Goal: Information Seeking & Learning: Learn about a topic

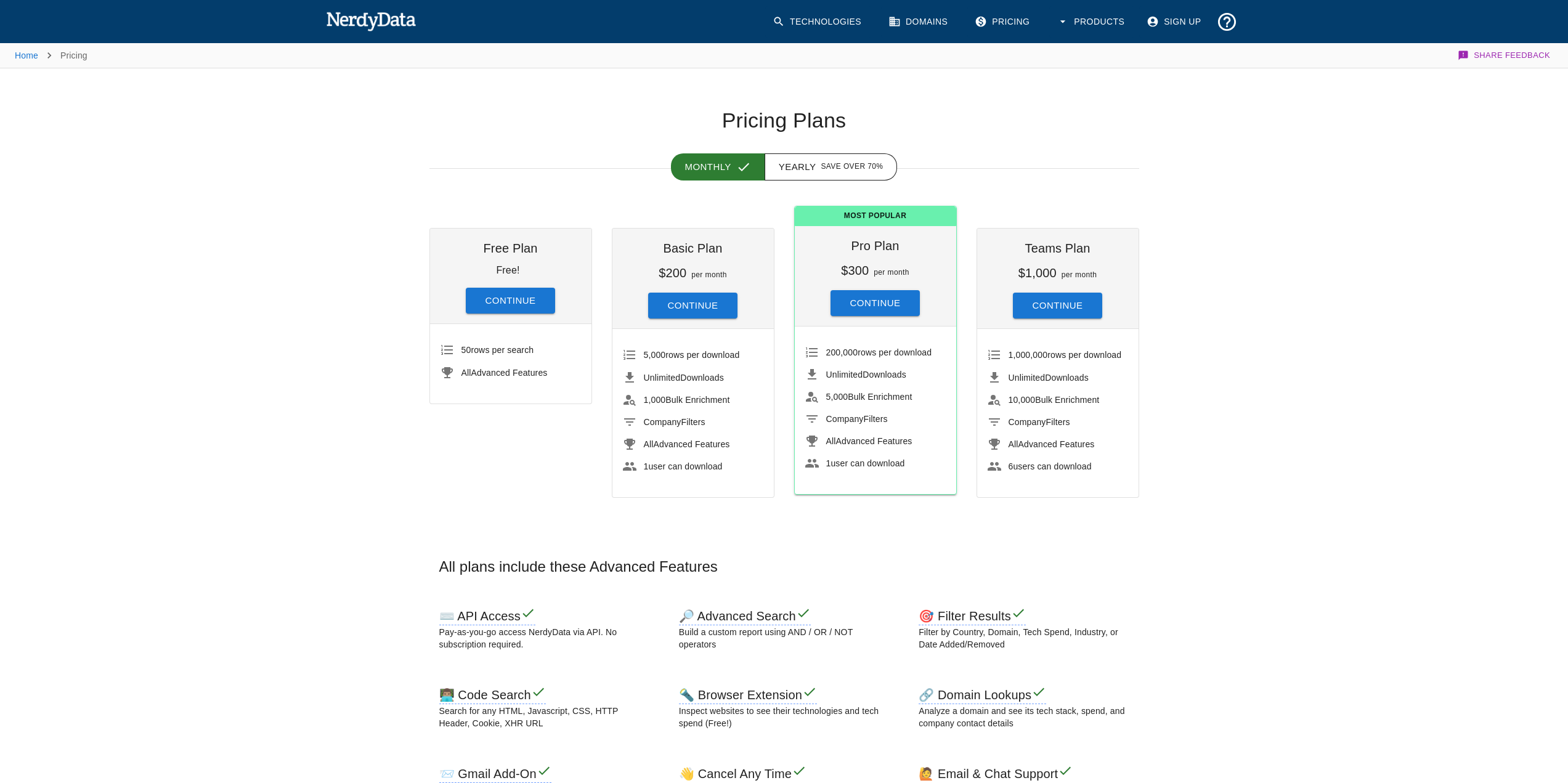
click at [343, 20] on img at bounding box center [371, 21] width 91 height 25
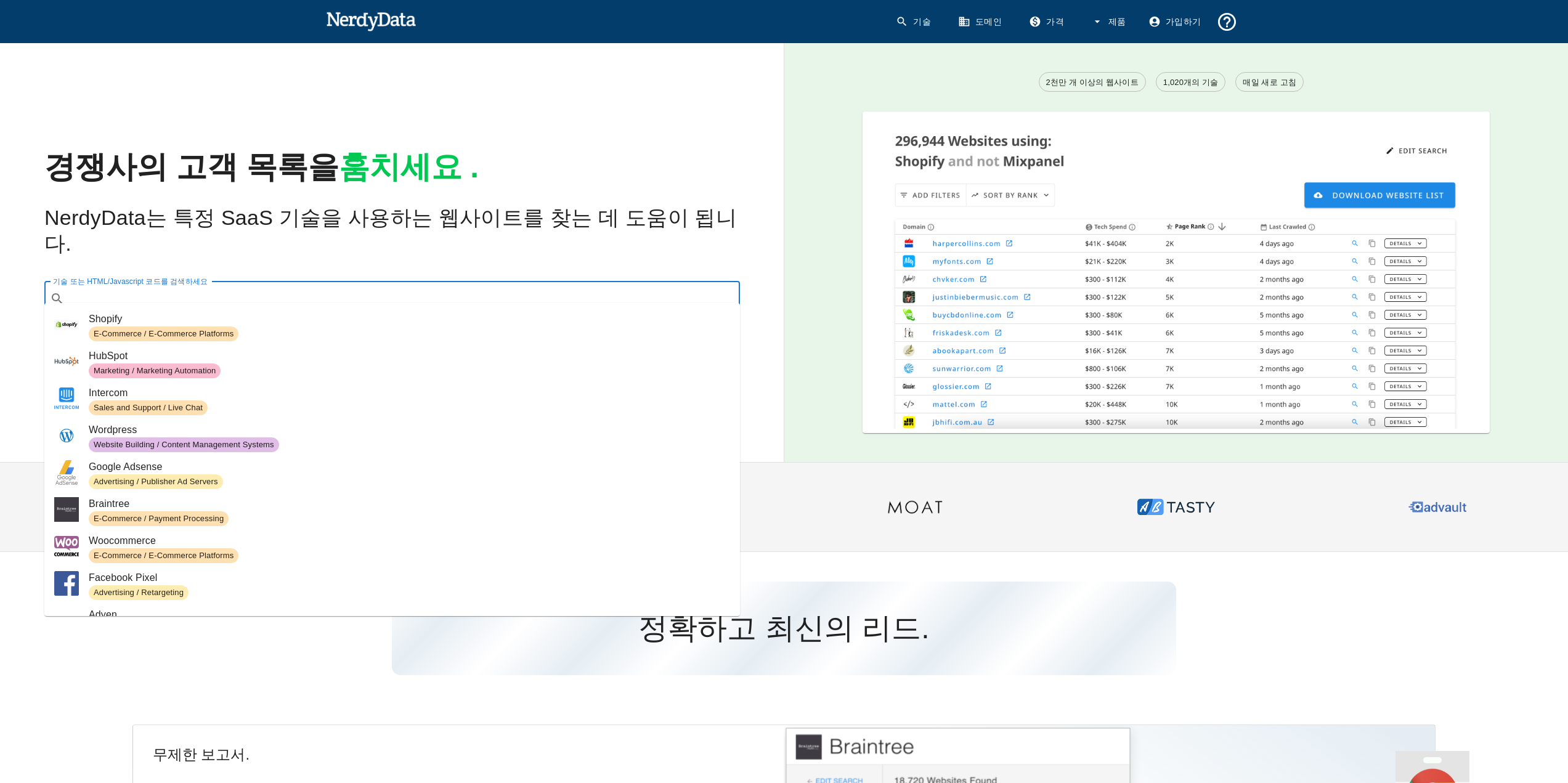
click at [291, 291] on input "기술 또는 HTML/Javascript 코드를 검색하세요" at bounding box center [402, 298] width 665 height 23
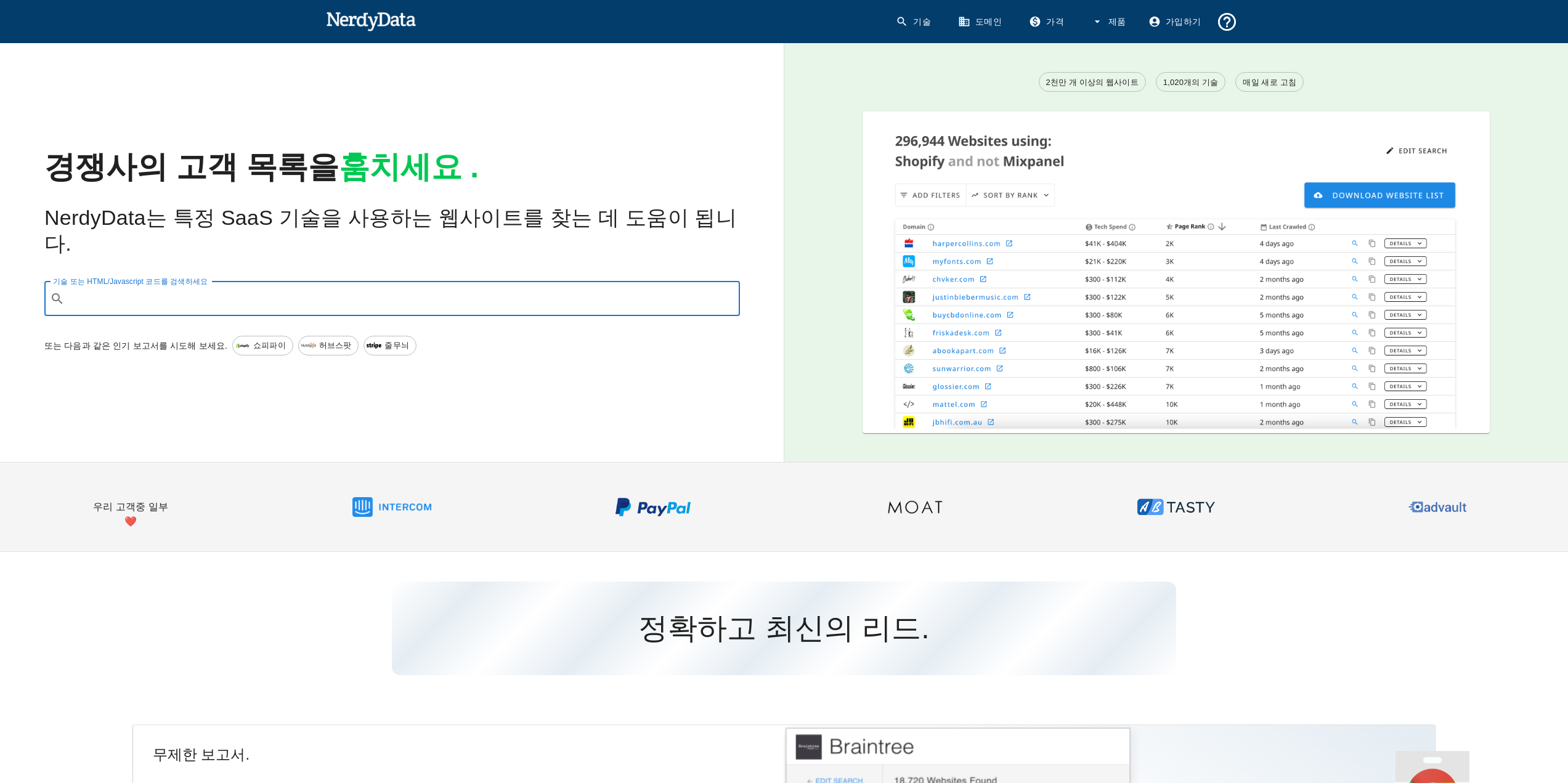
click at [291, 291] on input "기술 또는 HTML/Javascript 코드를 검색하세요" at bounding box center [402, 298] width 665 height 23
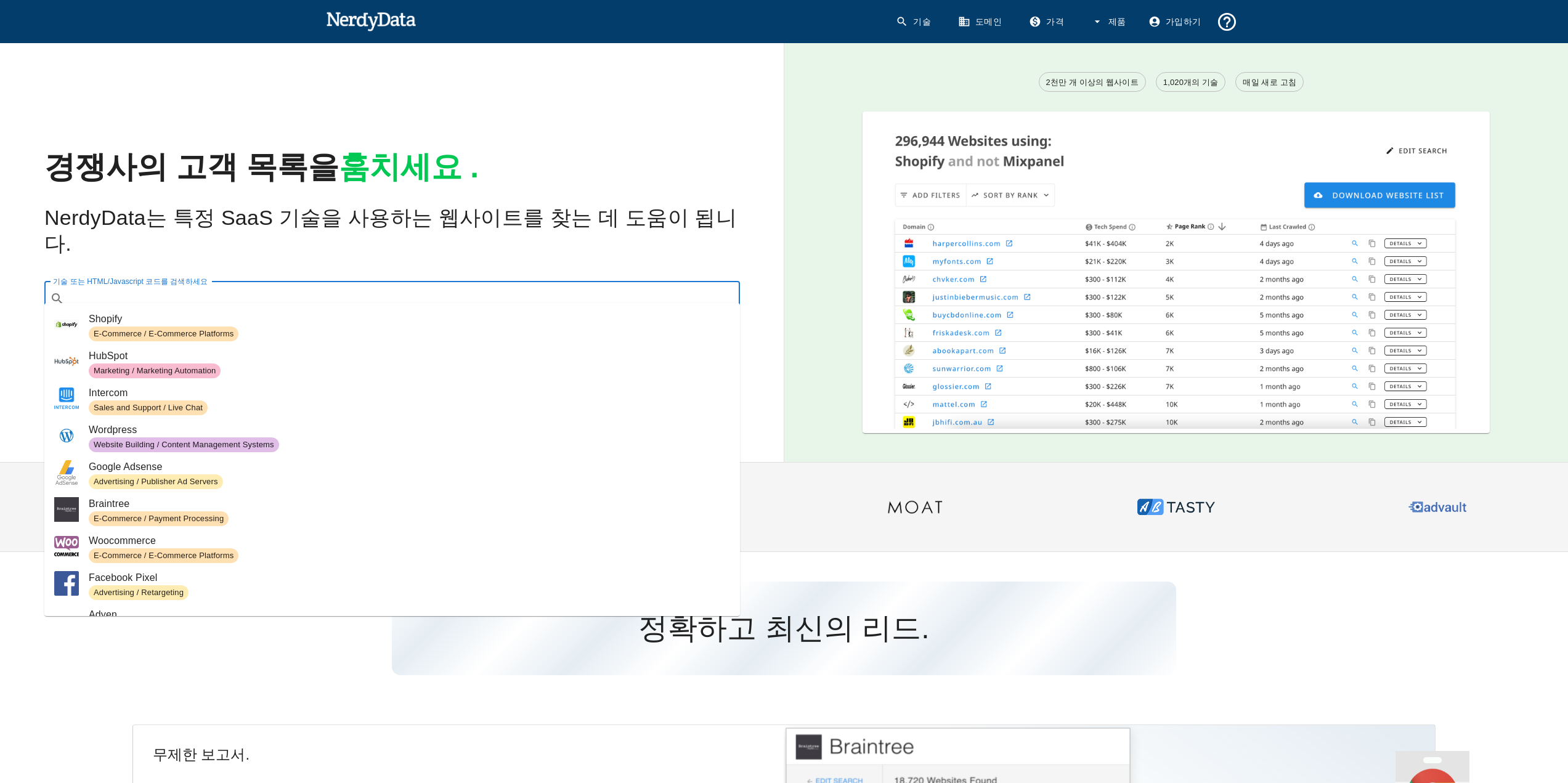
click at [378, 287] on input "기술 또는 HTML/Javascript 코드를 검색하세요" at bounding box center [402, 298] width 665 height 23
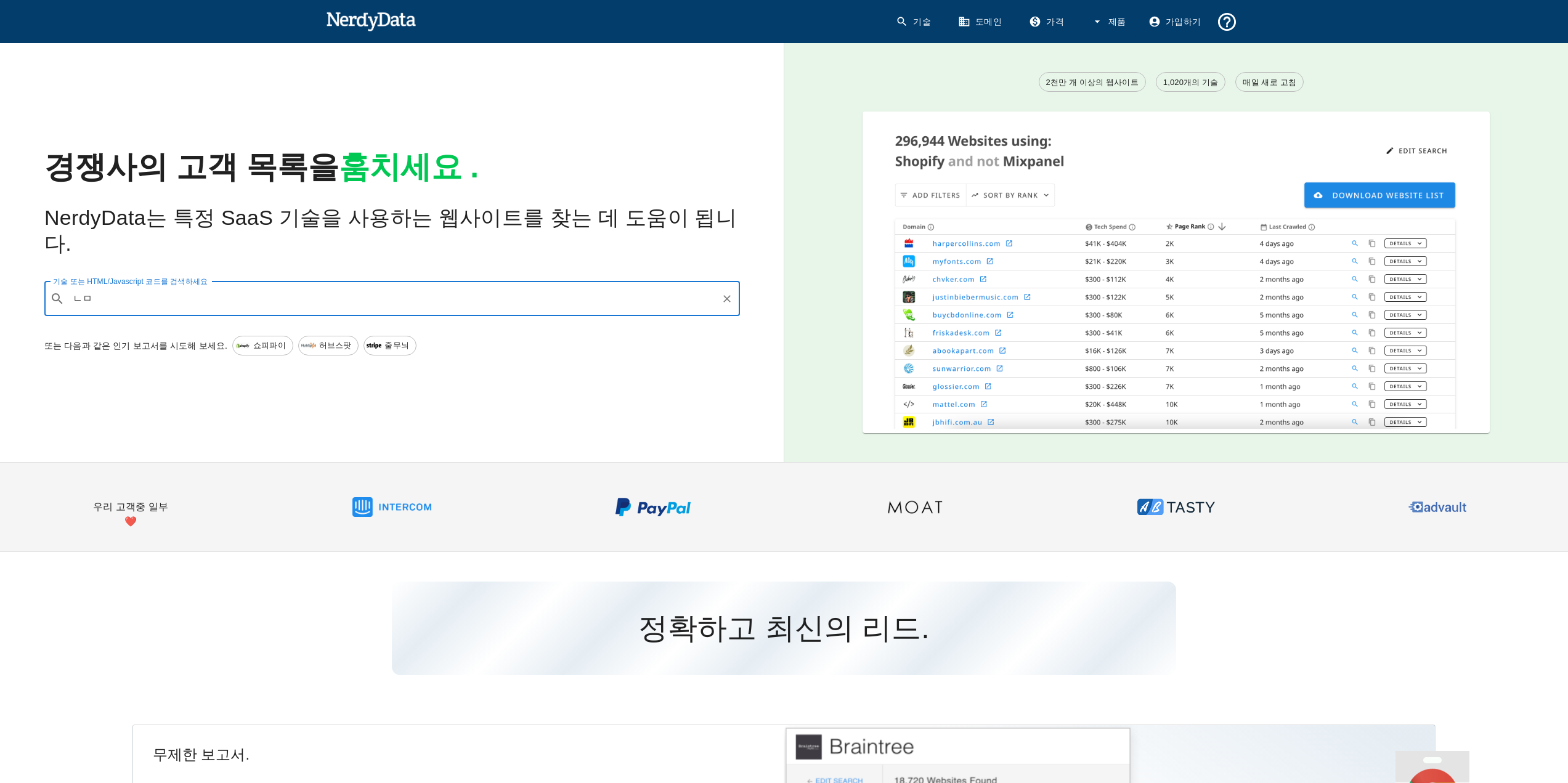
type input "ㄴ"
click at [129, 323] on code "samsungsds" at bounding box center [117, 318] width 58 height 13
type input "samsungsds"
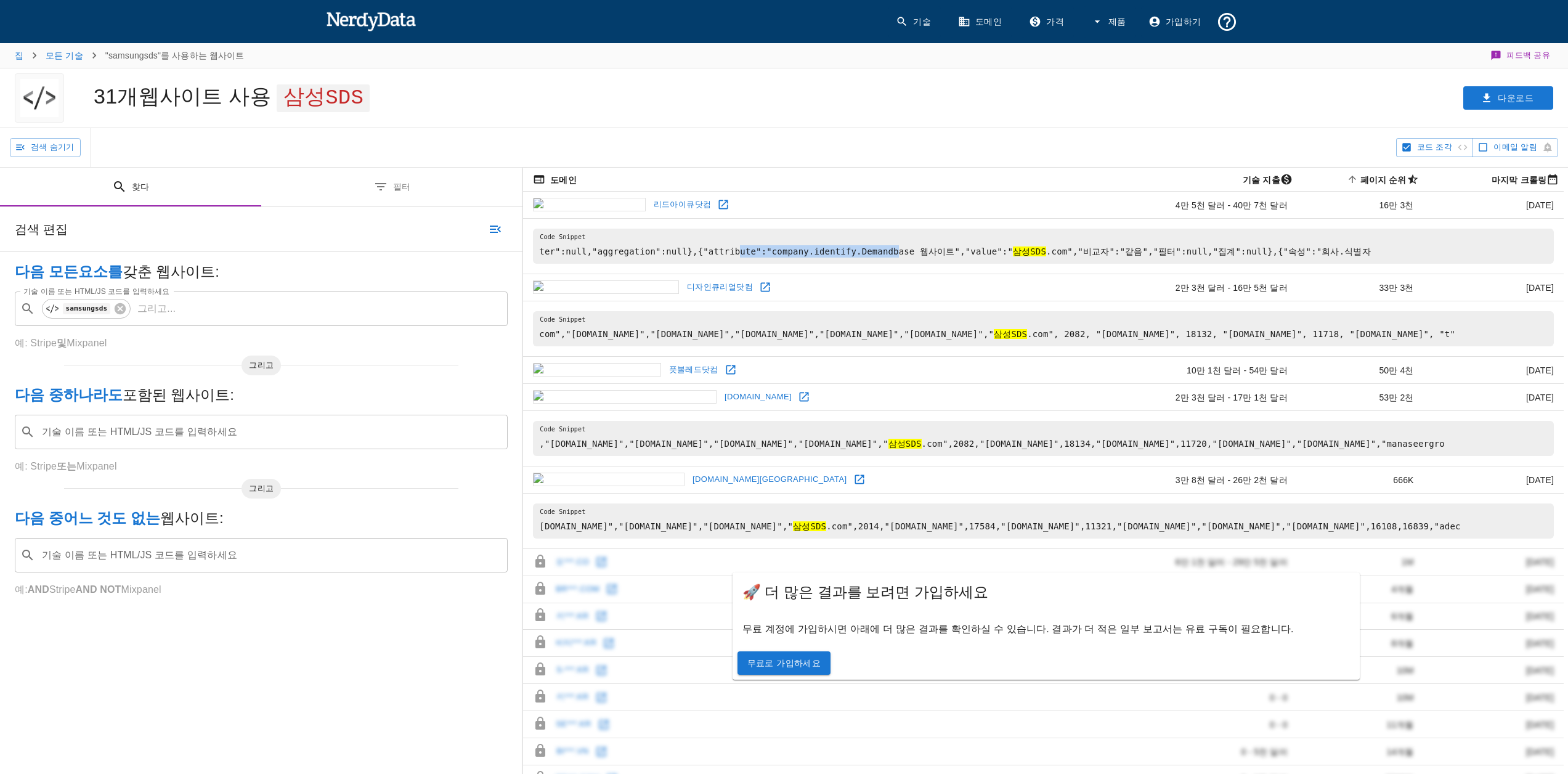
drag, startPoint x: 717, startPoint y: 257, endPoint x: 841, endPoint y: 253, distance: 124.1
click at [841, 253] on pre "ter":null,"aggregation":null},{"attribute":"company.identify.Demandbase 웹사이트","…" at bounding box center [1044, 246] width 1021 height 35
click at [120, 314] on icon at bounding box center [121, 309] width 11 height 11
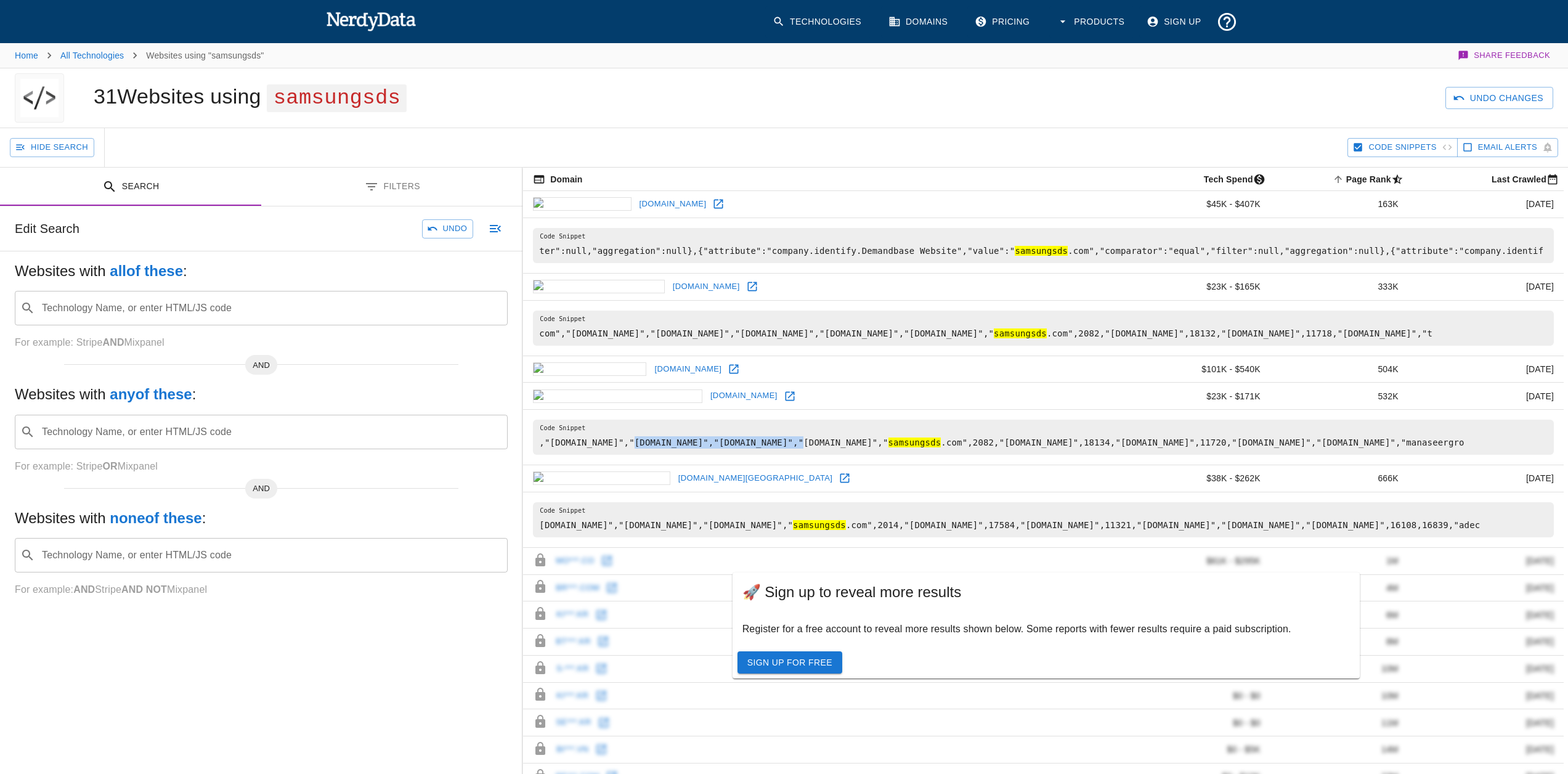
drag, startPoint x: 624, startPoint y: 436, endPoint x: 757, endPoint y: 439, distance: 133.0
click at [757, 439] on pre ","[DOMAIN_NAME]","[DOMAIN_NAME]","[DOMAIN_NAME]","[DOMAIN_NAME]"," samsungsds .…" at bounding box center [1044, 438] width 1021 height 35
click at [576, 528] on pre "[DOMAIN_NAME]","[DOMAIN_NAME]","[DOMAIN_NAME]"," samsungsds .com",2014,"[DOMAIN…" at bounding box center [1044, 520] width 1021 height 35
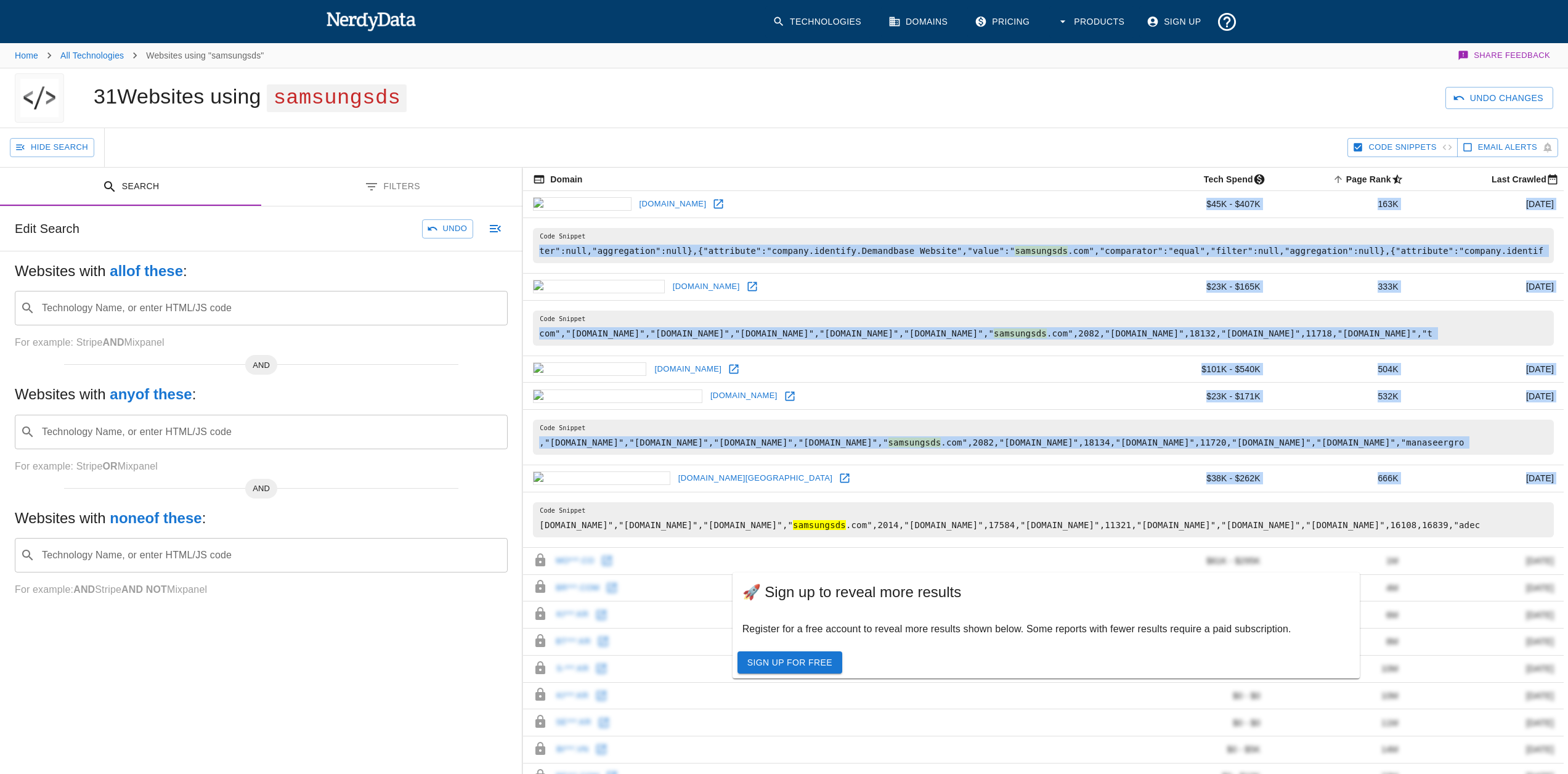
click at [576, 528] on pre "[DOMAIN_NAME]","[DOMAIN_NAME]","[DOMAIN_NAME]"," samsungsds .com",2014,"[DOMAIN…" at bounding box center [1044, 520] width 1021 height 35
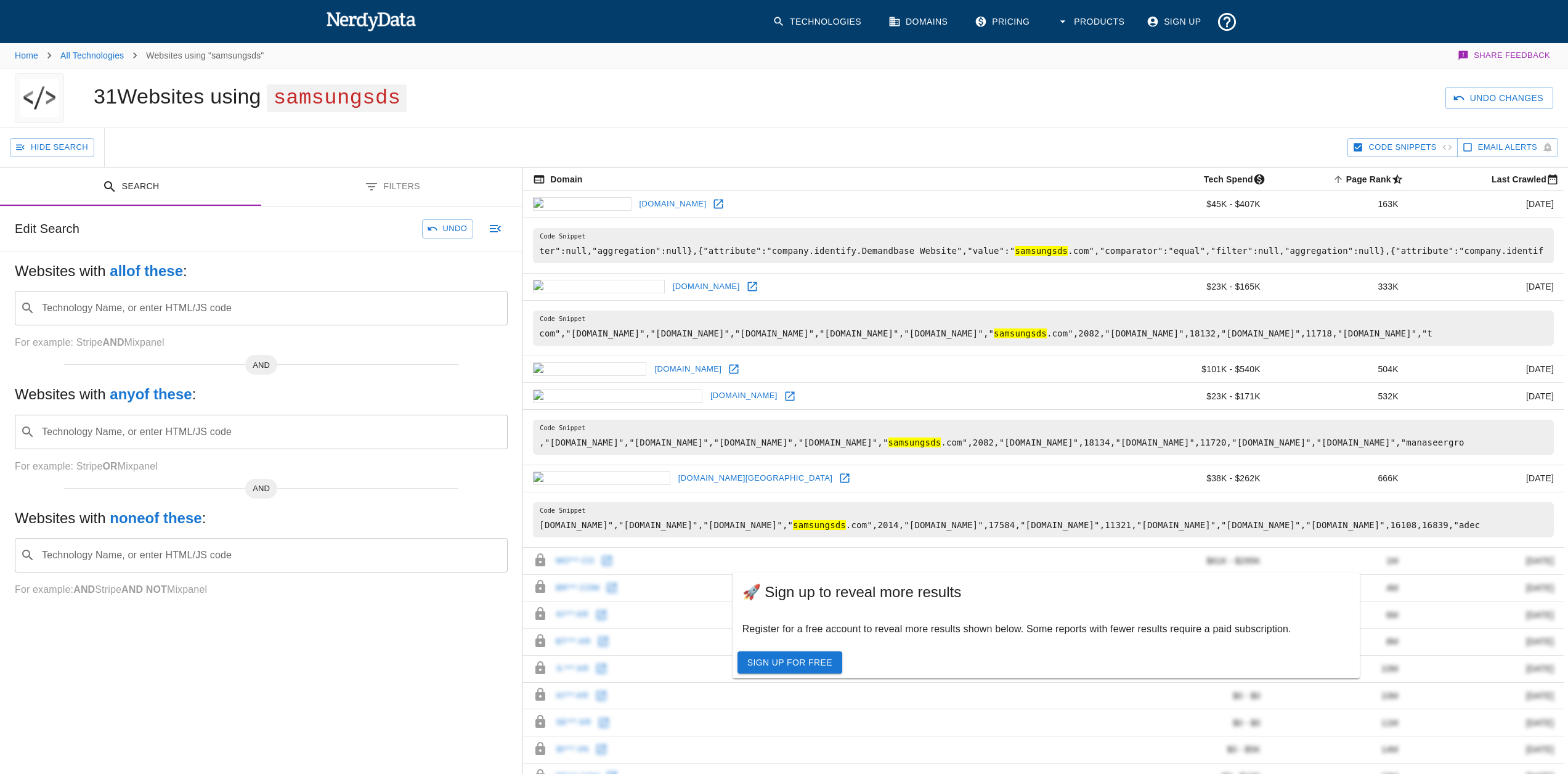
click at [183, 99] on h1 "31 Websites using samsungsds" at bounding box center [249, 96] width 313 height 23
click at [358, 20] on img at bounding box center [371, 21] width 91 height 25
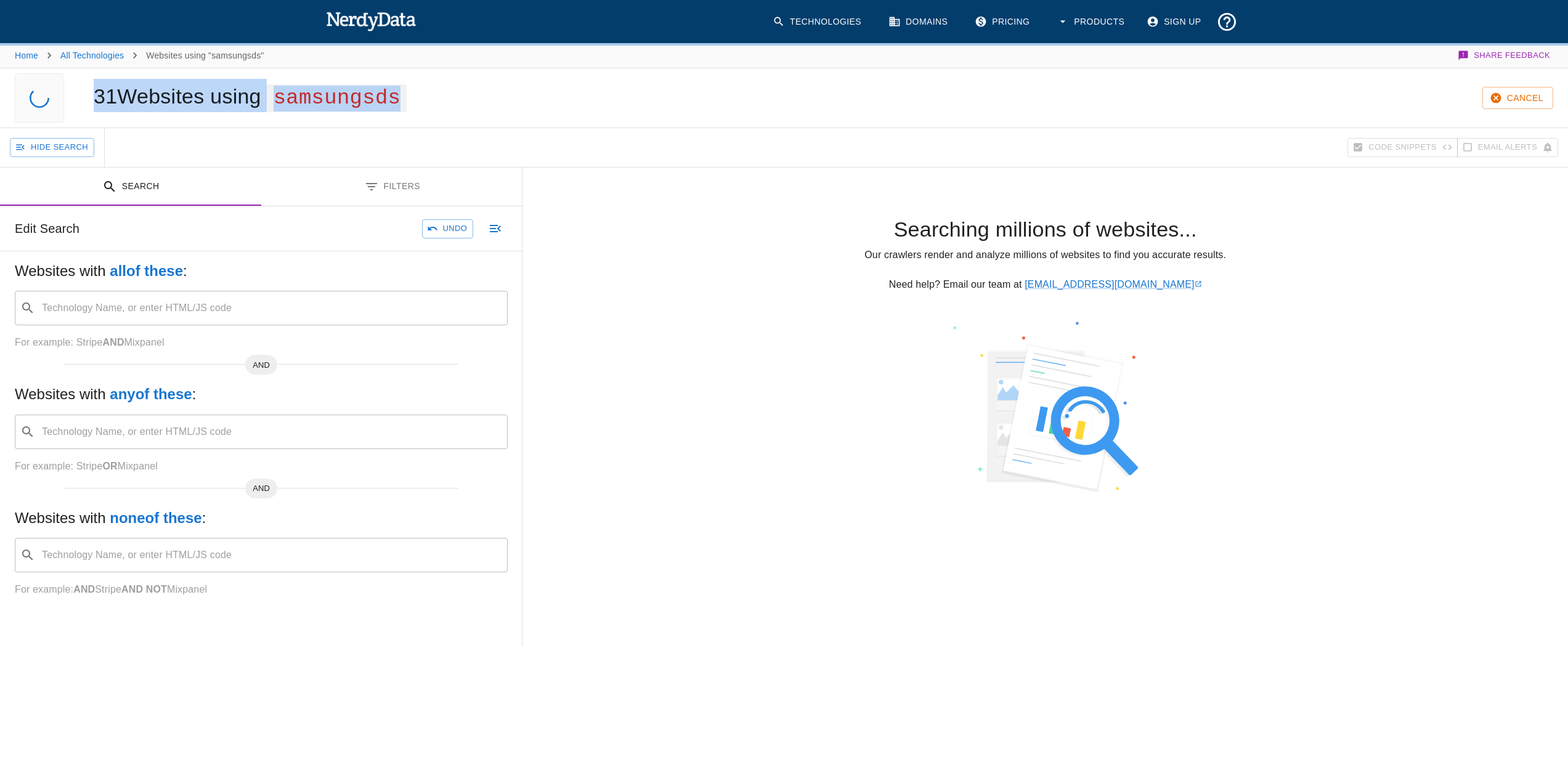
click at [358, 20] on img at bounding box center [371, 21] width 91 height 25
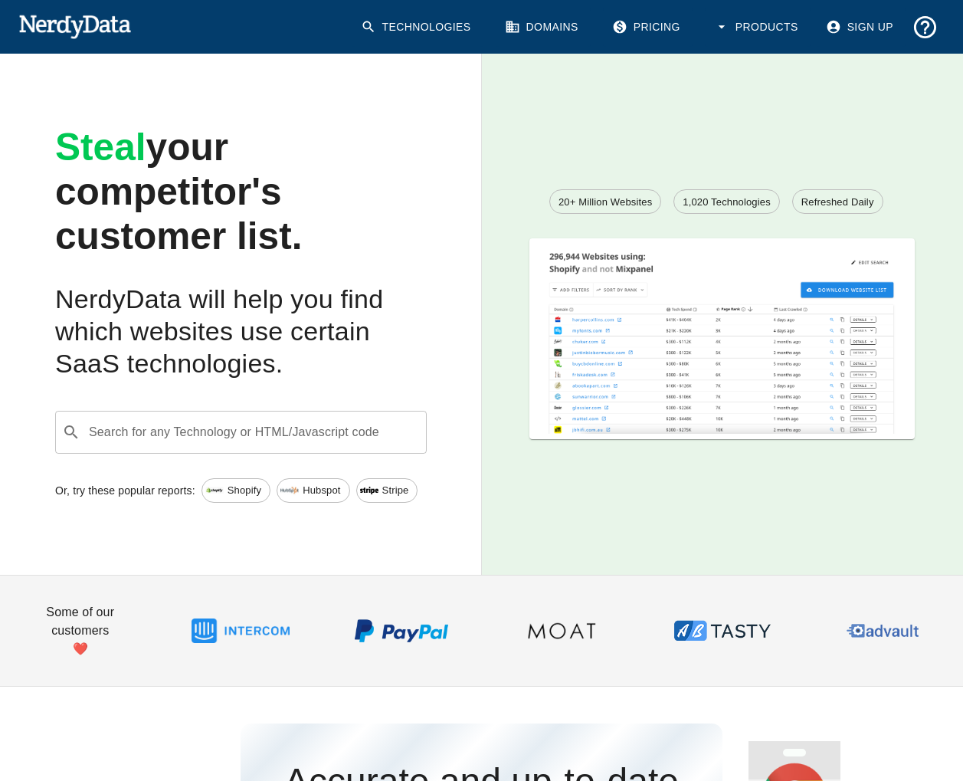
click at [652, 17] on link "Pricing" at bounding box center [648, 27] width 90 height 39
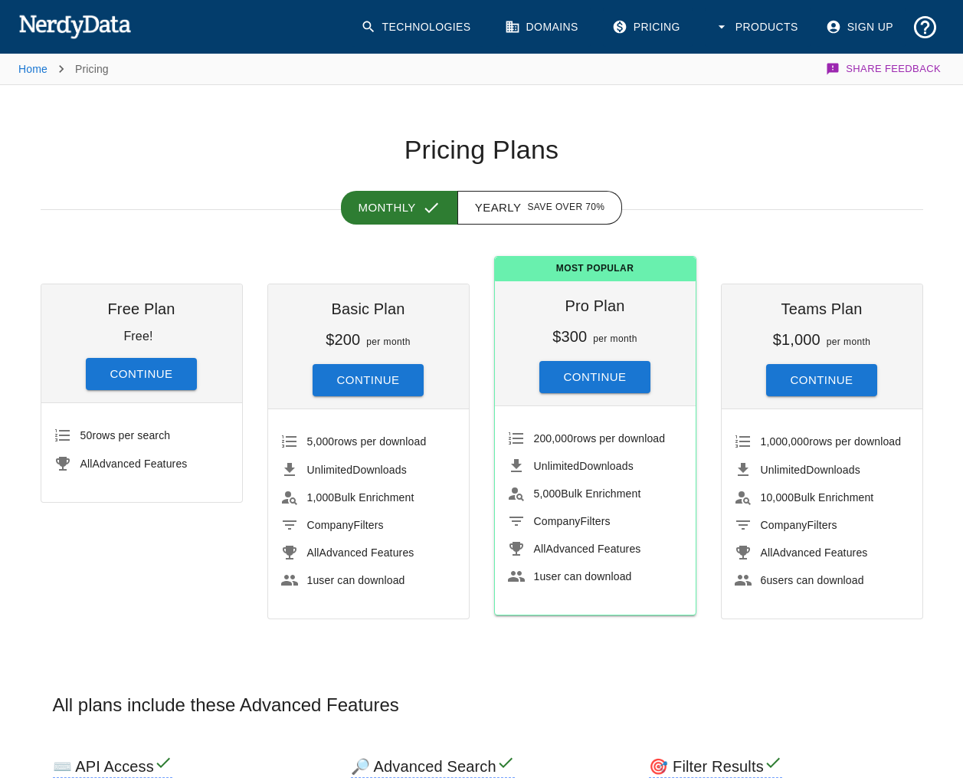
click at [93, 435] on span "50 rows per search" at bounding box center [125, 435] width 90 height 12
copy ul "50 rows per search"
click at [122, 146] on h1 "Pricing Plans" at bounding box center [482, 150] width 883 height 32
